Goal: Navigation & Orientation: Find specific page/section

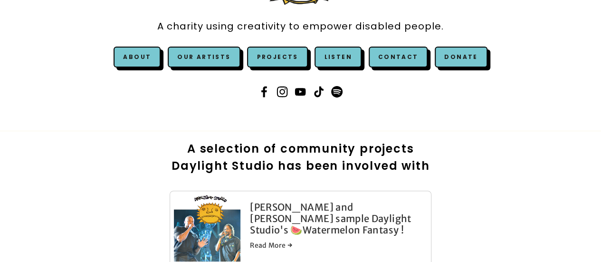
scroll to position [133, 0]
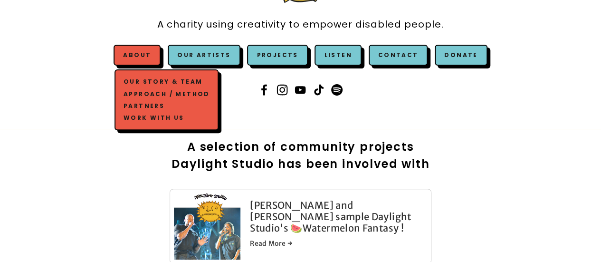
click at [142, 79] on link "Our Story & Team" at bounding box center [166, 82] width 91 height 12
click at [144, 80] on link "Our Story & Team" at bounding box center [166, 82] width 91 height 12
